Goal: Task Accomplishment & Management: Manage account settings

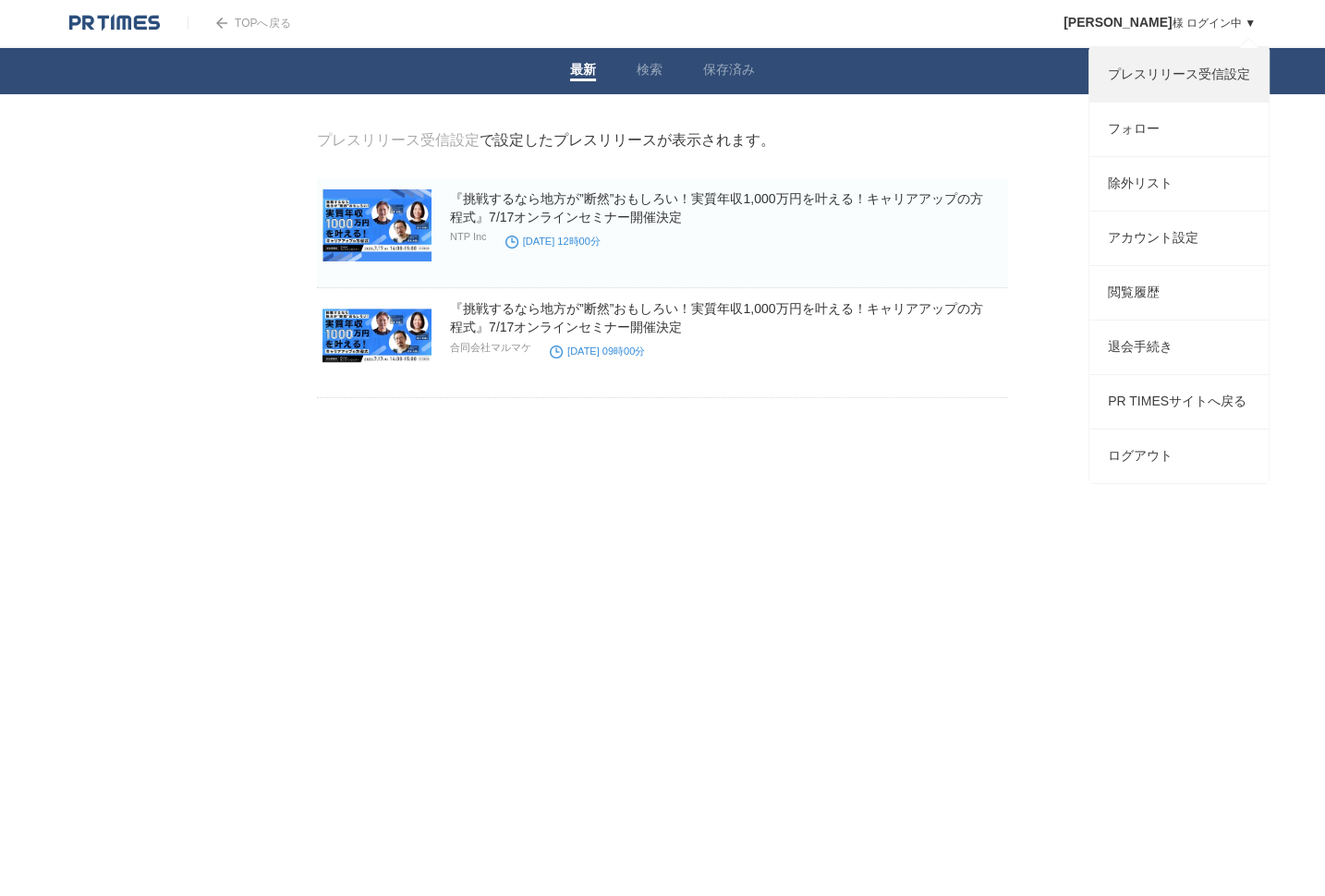
click at [1201, 77] on link "プレスリリース受信設定" at bounding box center [1179, 74] width 179 height 53
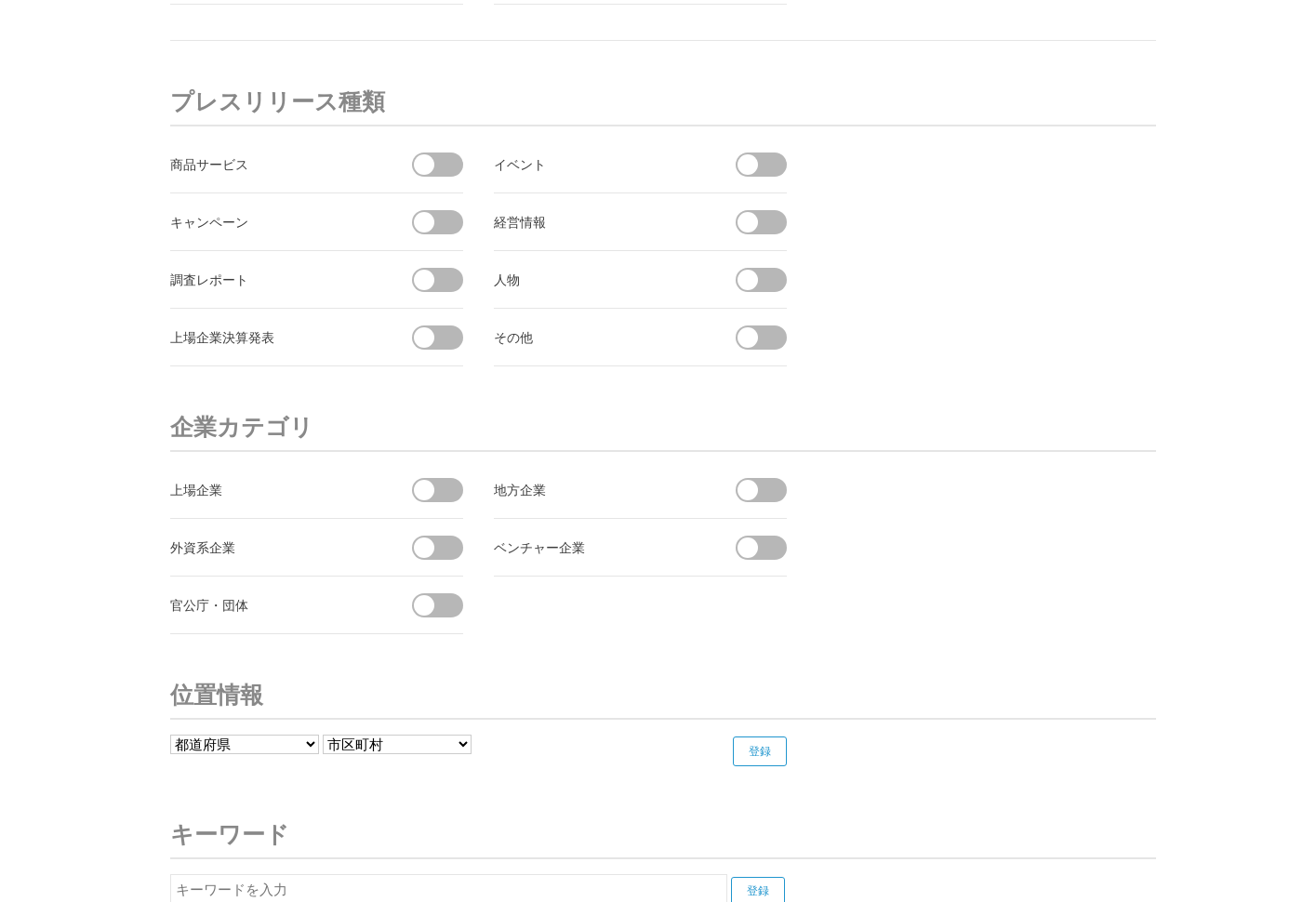
scroll to position [6847, 0]
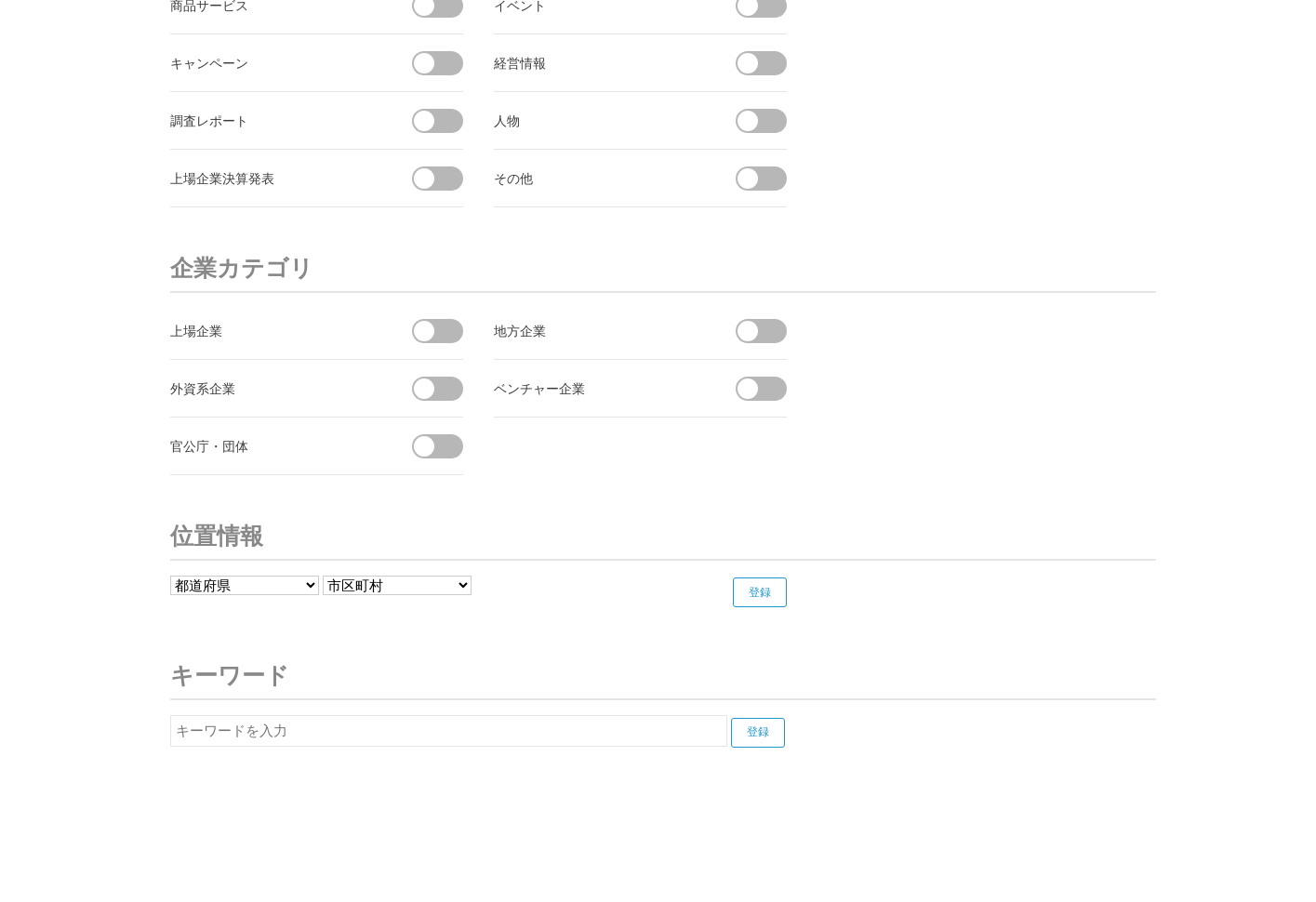
click at [255, 576] on select "都道府県 北海道 青森県 岩手県 宮城県 秋田県 山形県 福島県 茨城県 栃木県 群馬県 埼玉県 千葉県 東京都 神奈川県 新潟県 富山県 石川県 福井県" at bounding box center [245, 585] width 149 height 20
select select "11"
click at [751, 578] on input "登録" at bounding box center [759, 593] width 54 height 30
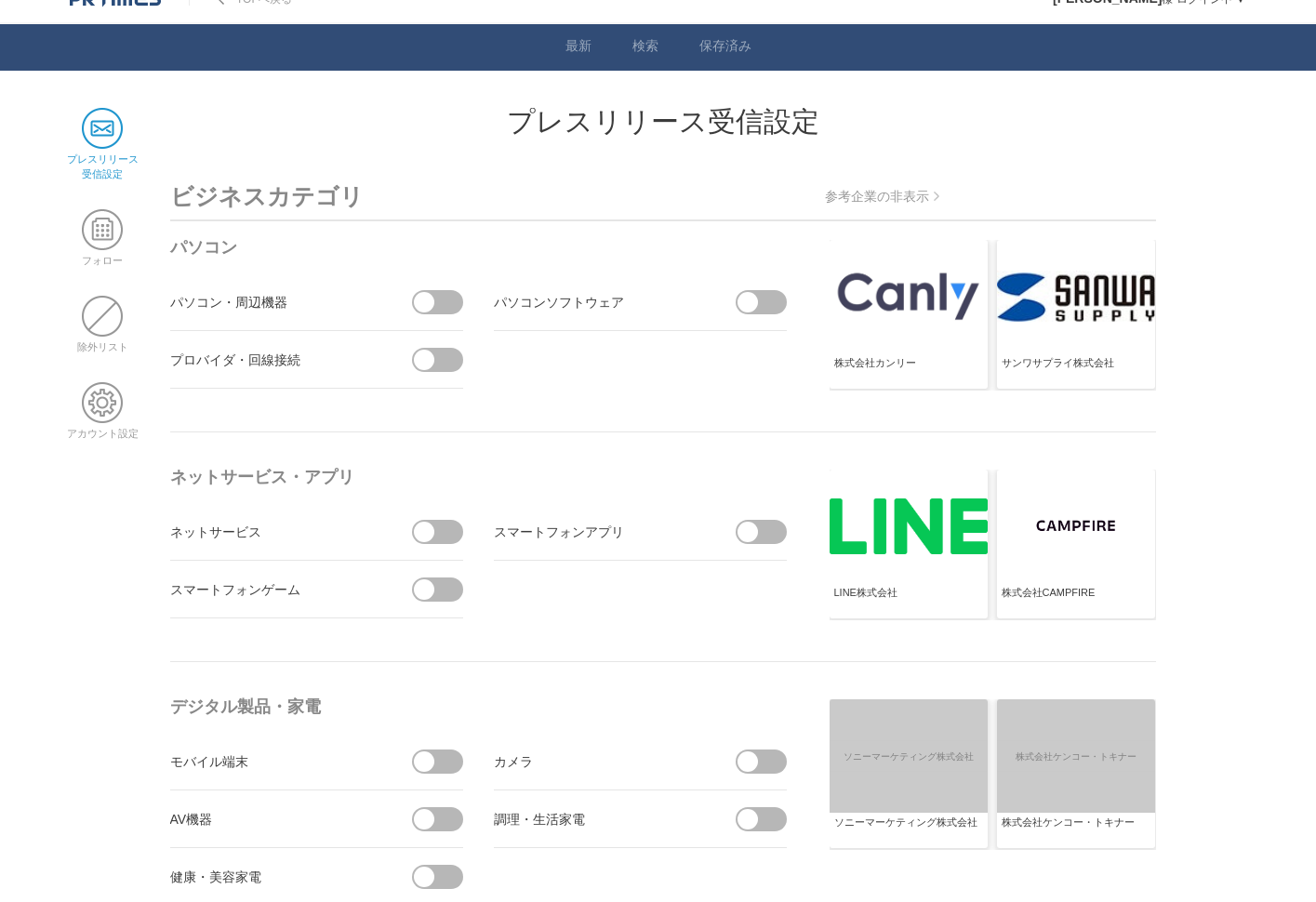
scroll to position [0, 0]
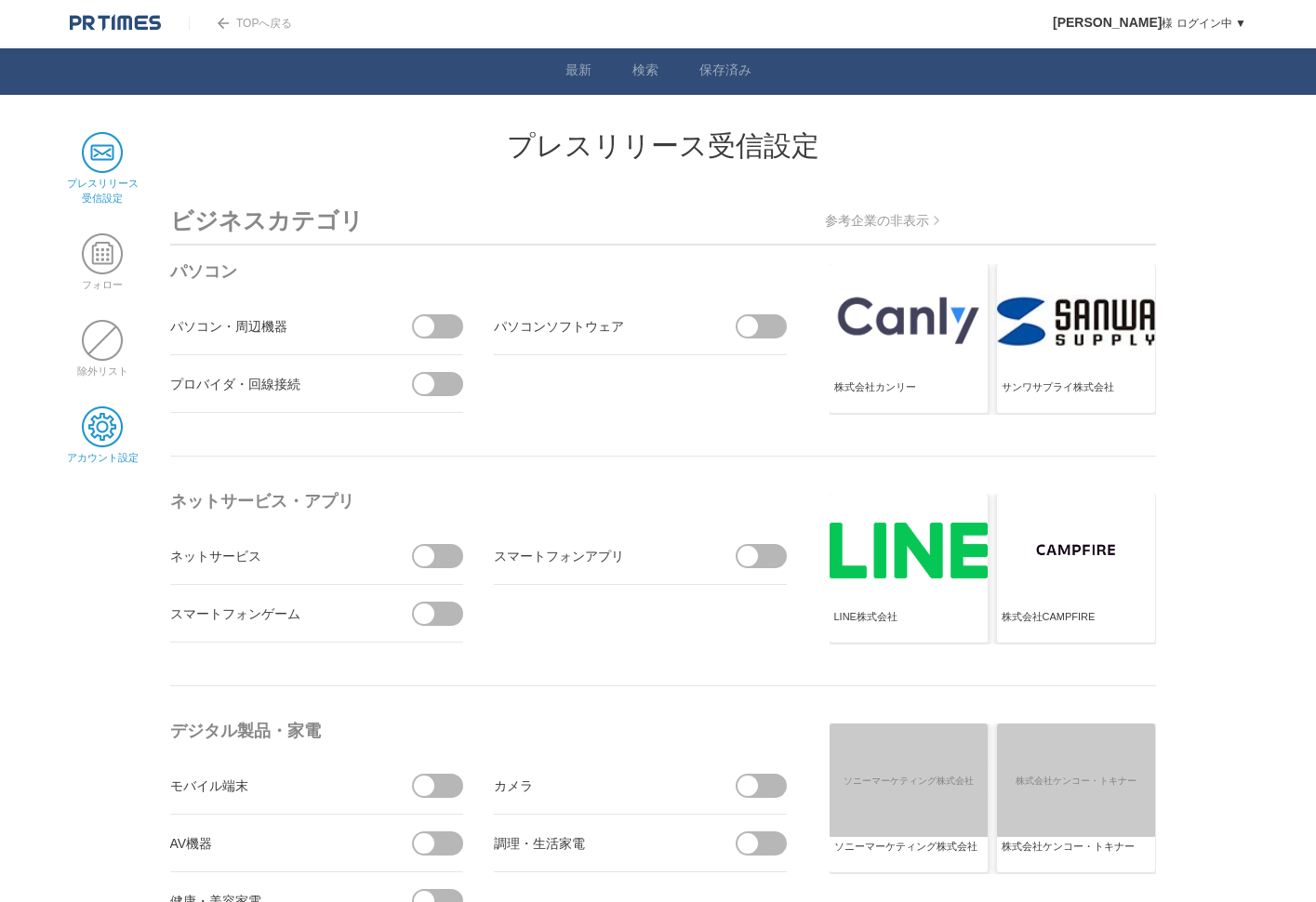
click at [84, 443] on span at bounding box center [102, 426] width 40 height 40
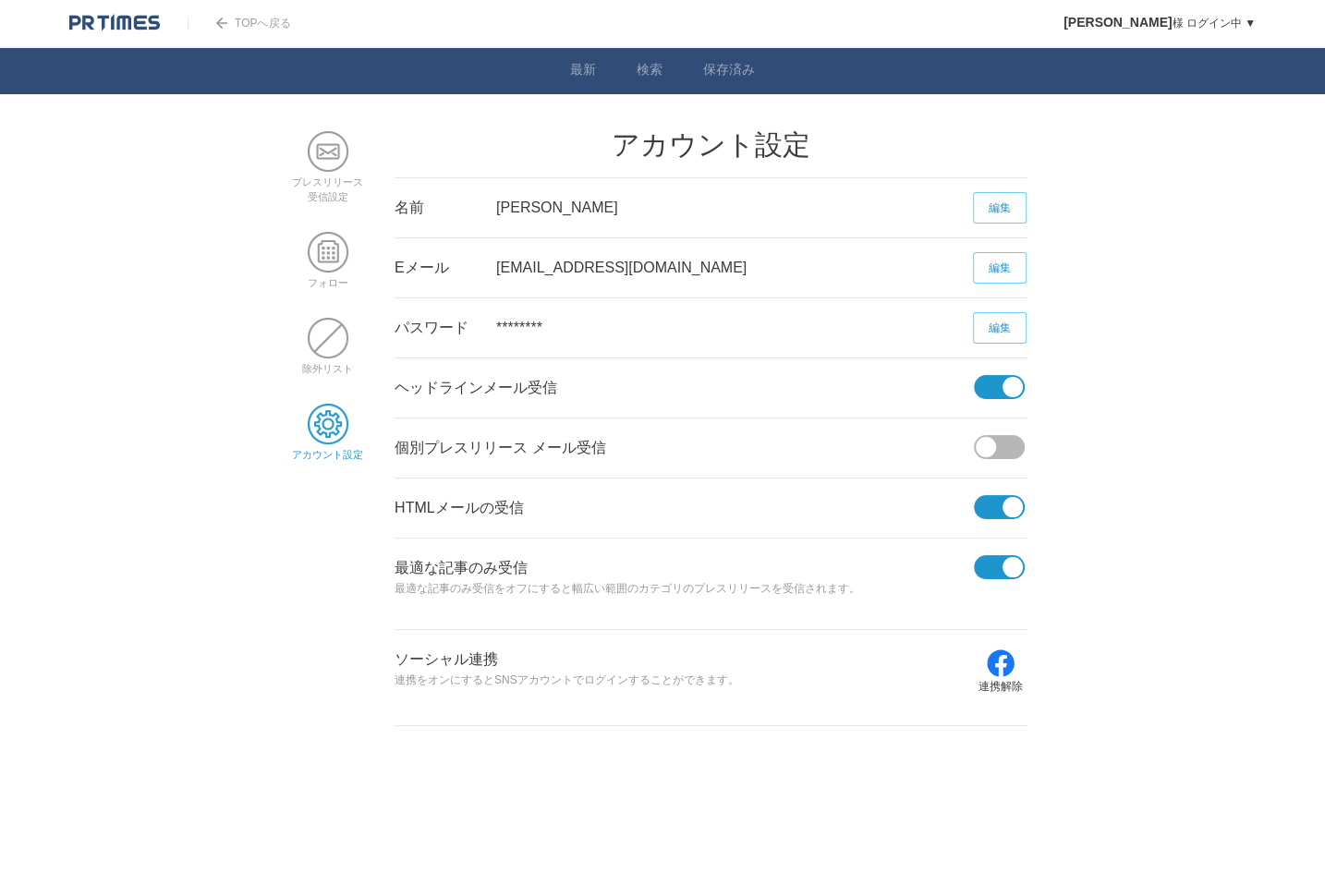
click at [992, 385] on span at bounding box center [993, 387] width 39 height 24
click at [0, 0] on input "checkbox" at bounding box center [0, 0] width 0 height 0
click at [1002, 500] on span at bounding box center [993, 507] width 39 height 24
click at [0, 0] on input "checkbox" at bounding box center [0, 0] width 0 height 0
click at [987, 557] on span at bounding box center [993, 567] width 39 height 24
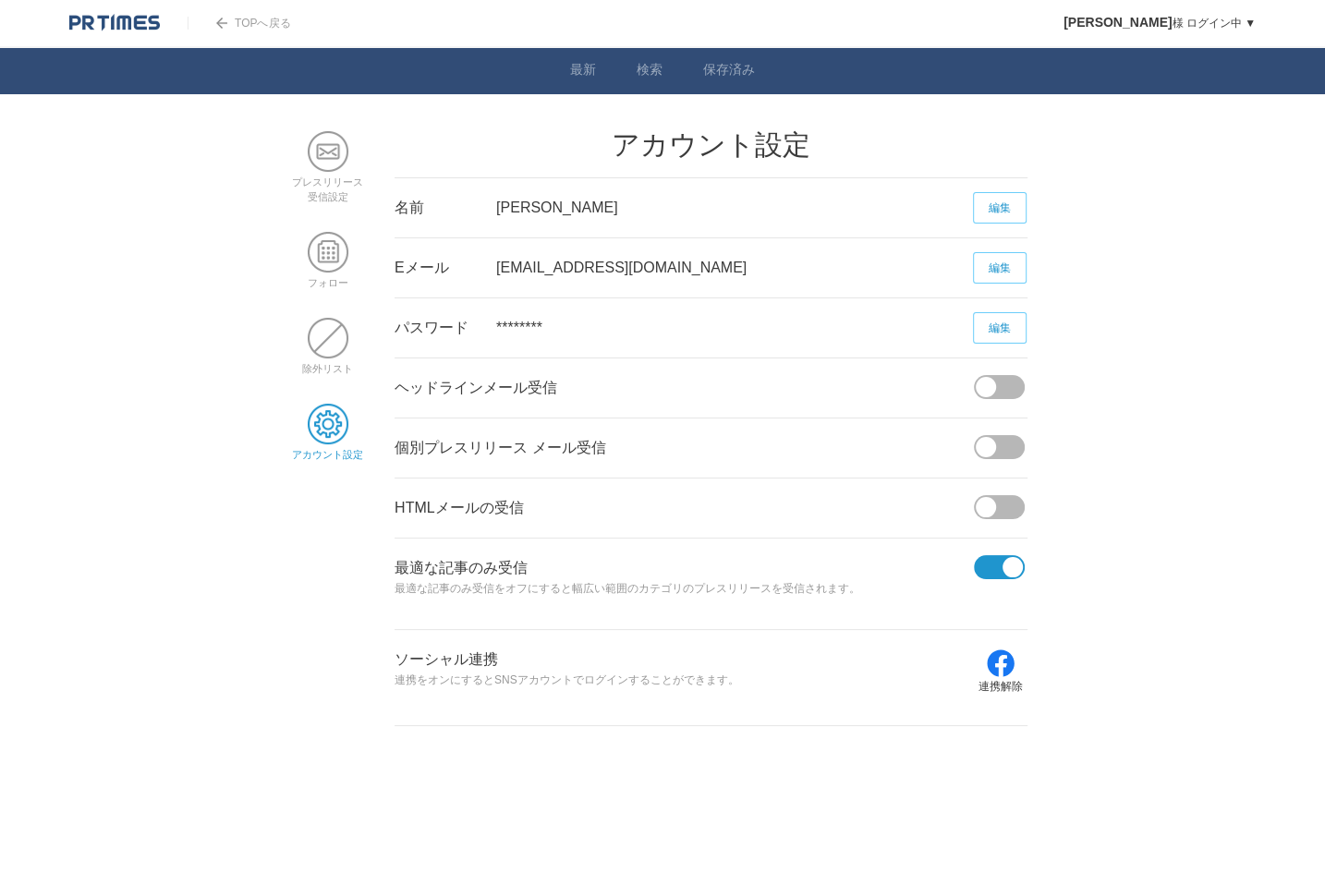
click at [0, 0] on input "checkbox" at bounding box center [0, 0] width 0 height 0
click at [1126, 568] on body "TOPへ戻る Junko Kani 様 ログイン中 ▼ プレスリリース受信設定 フォロー 除外リスト アカウント設定 閲覧履歴 退会手続き PR TIMESサ…" at bounding box center [662, 363] width 1325 height 726
